Goal: Find specific page/section: Find specific page/section

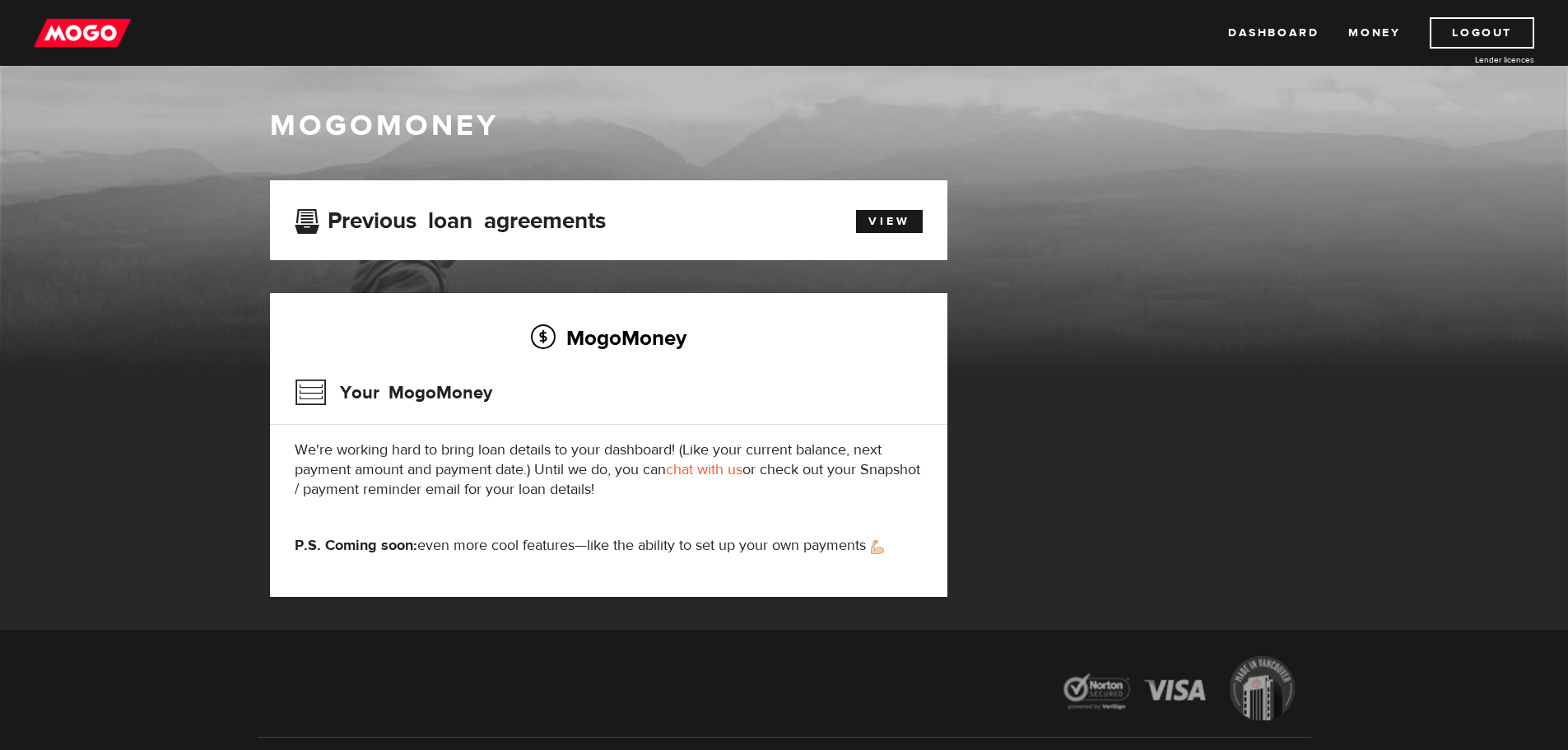
click at [708, 467] on link "chat with us" at bounding box center [705, 469] width 77 height 19
click at [707, 468] on link "chat with us" at bounding box center [705, 469] width 77 height 19
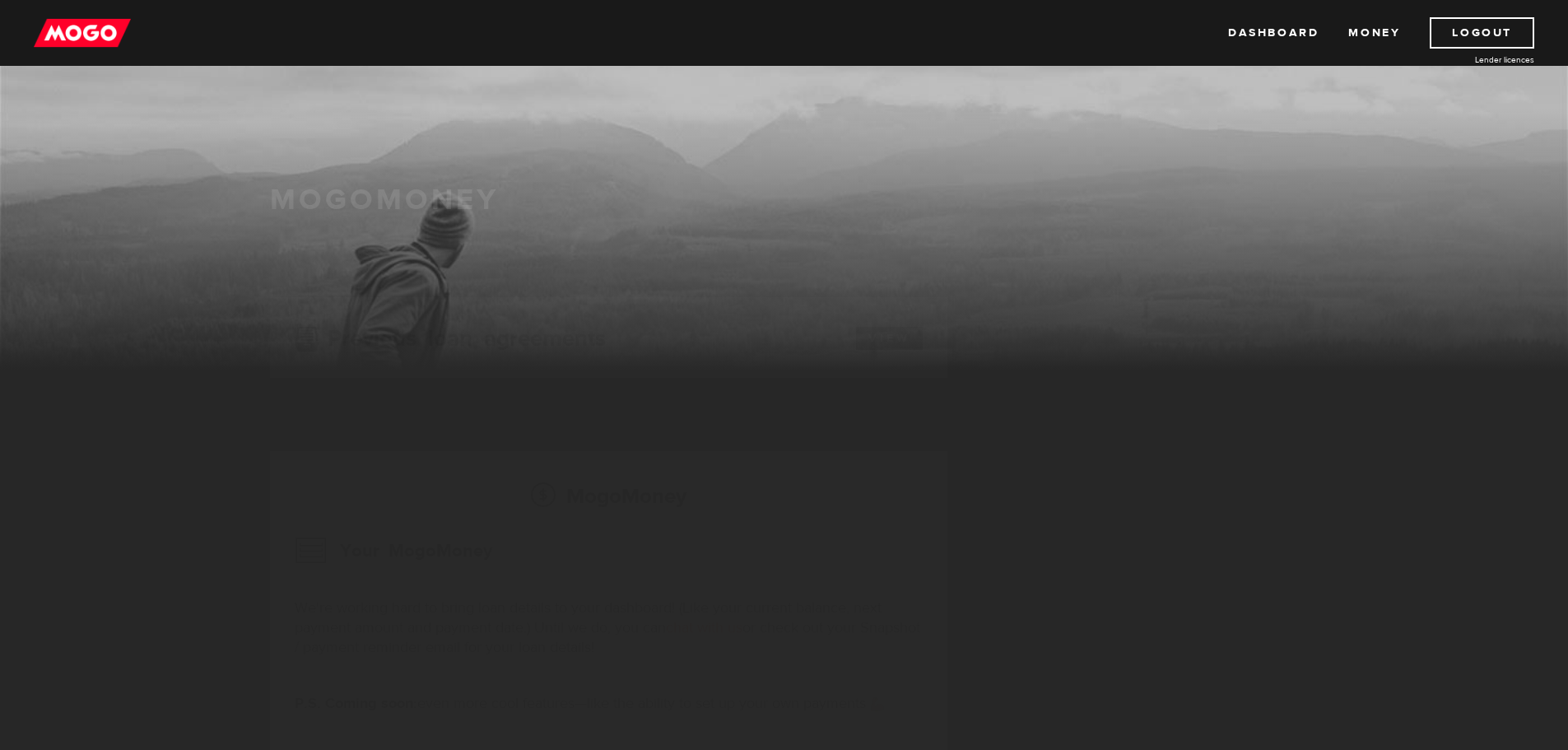
click at [97, 31] on img at bounding box center [83, 33] width 97 height 31
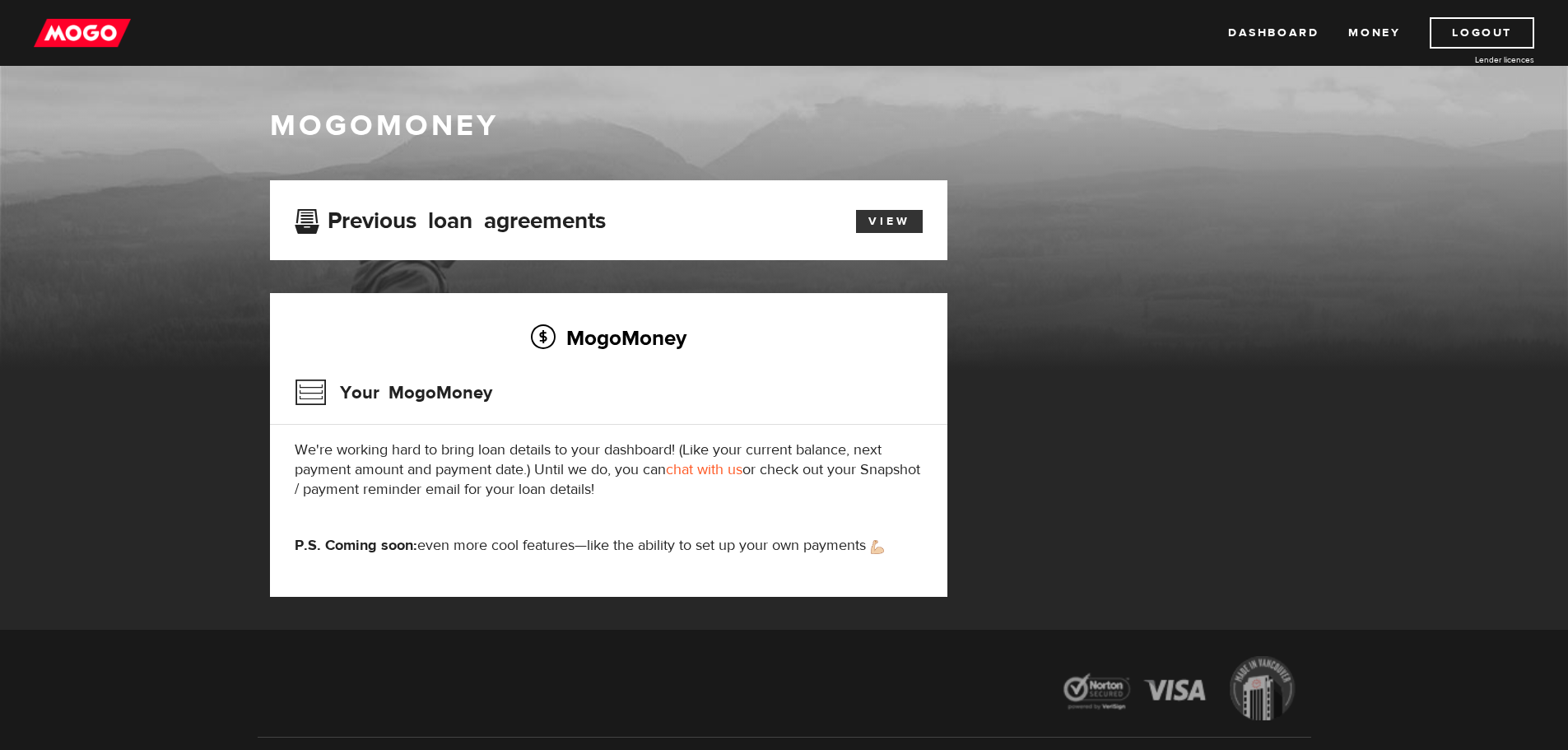
click at [867, 213] on link "View" at bounding box center [890, 221] width 66 height 23
